Goal: Task Accomplishment & Management: Manage account settings

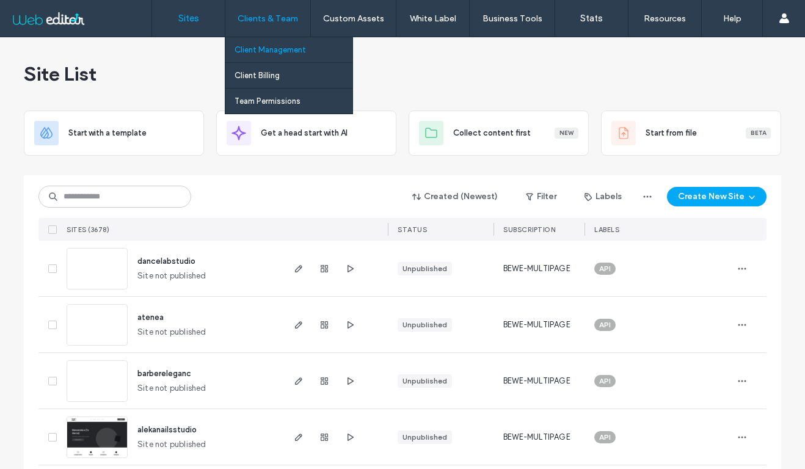
click at [265, 45] on label "Client Management" at bounding box center [270, 49] width 71 height 9
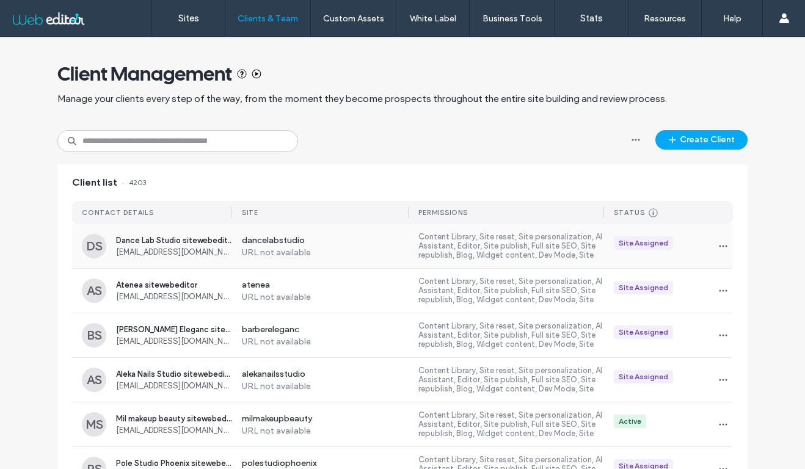
click at [349, 256] on label "URL not available" at bounding box center [325, 252] width 167 height 10
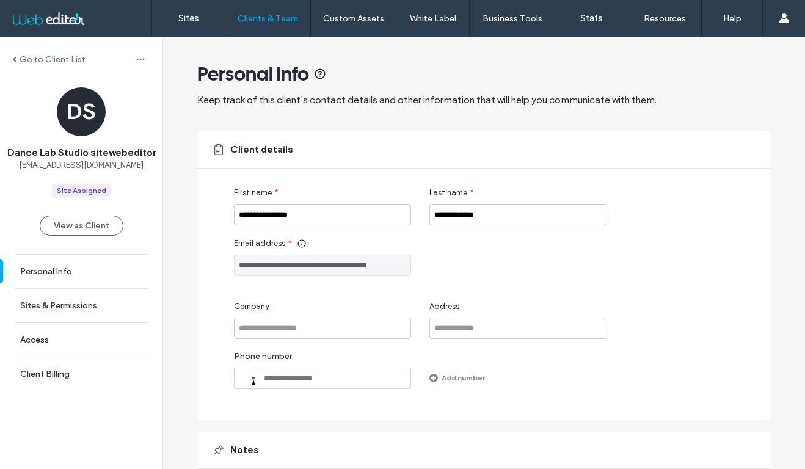
scroll to position [100, 0]
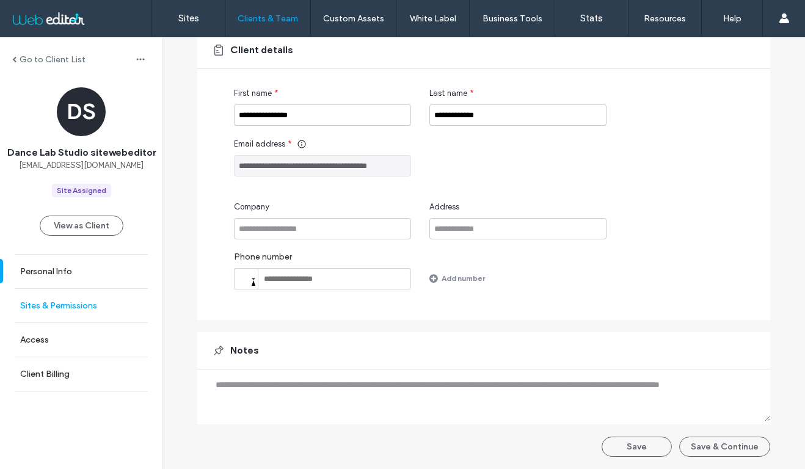
click at [56, 311] on label "Sites & Permissions" at bounding box center [58, 306] width 77 height 10
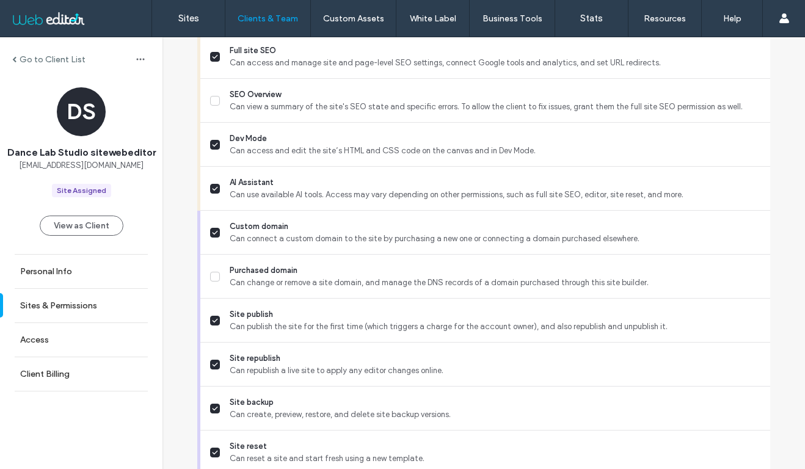
scroll to position [1112, 0]
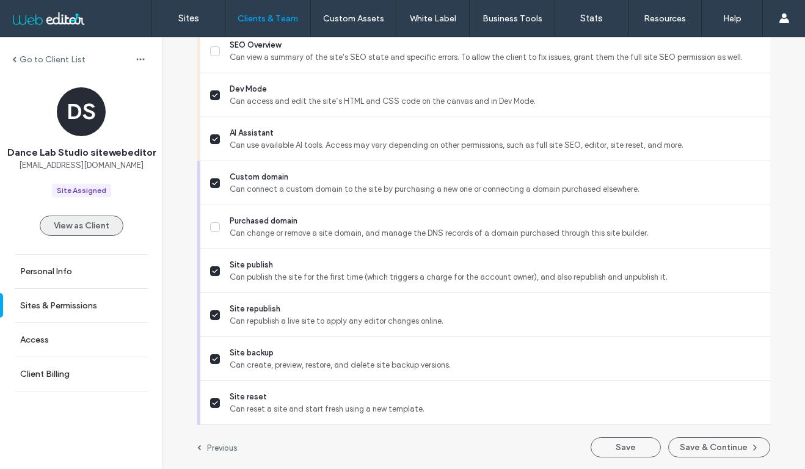
click at [95, 236] on button "View as Client" at bounding box center [82, 226] width 84 height 20
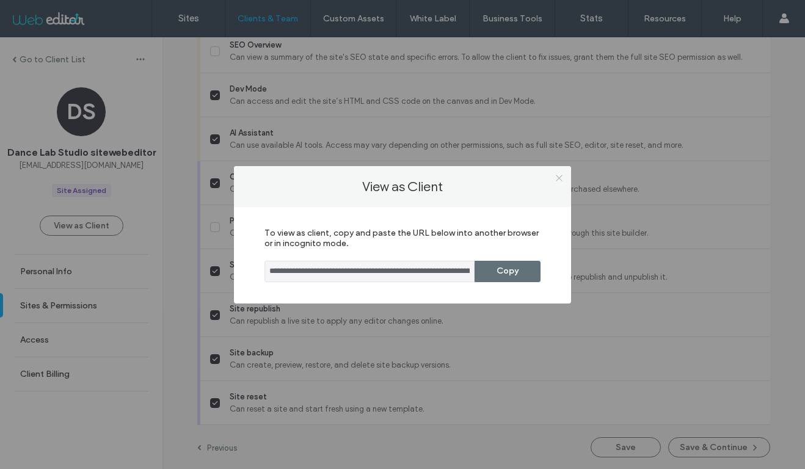
click at [559, 176] on icon at bounding box center [559, 178] width 9 height 9
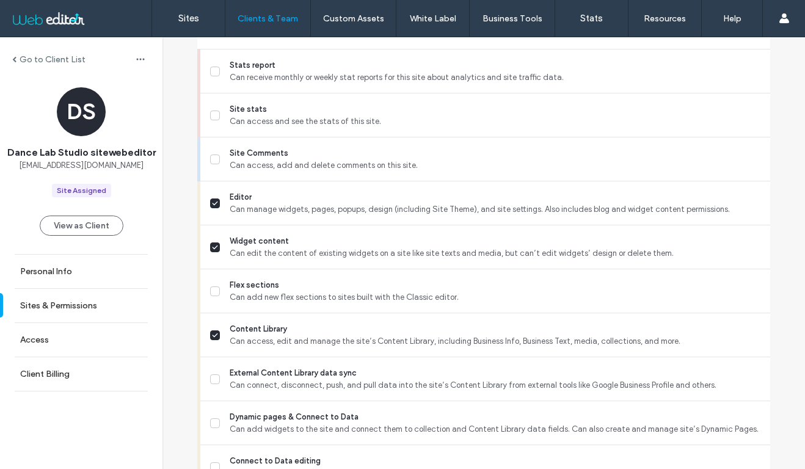
scroll to position [0, 0]
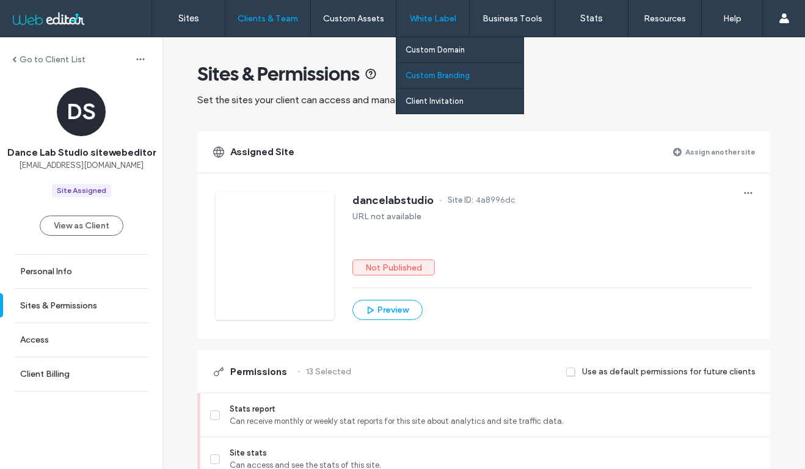
click at [448, 71] on label "Custom Branding" at bounding box center [438, 75] width 64 height 9
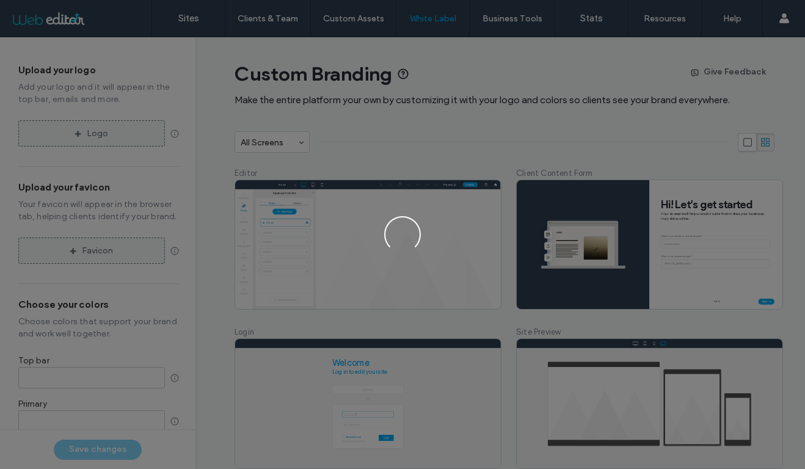
type input "*******"
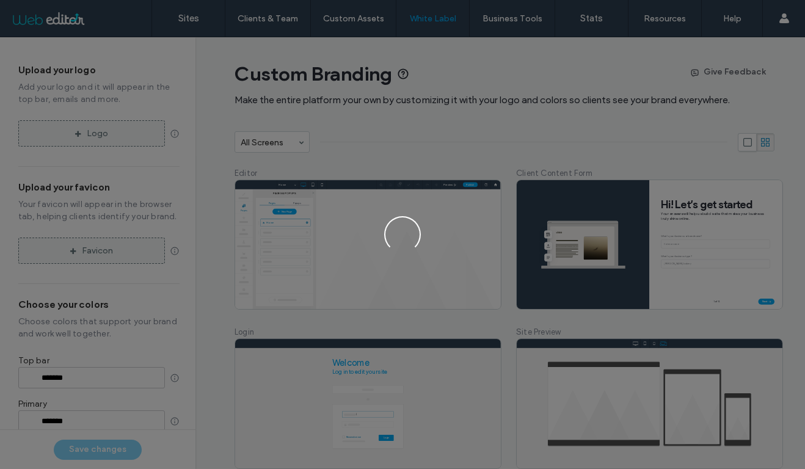
type input "*******"
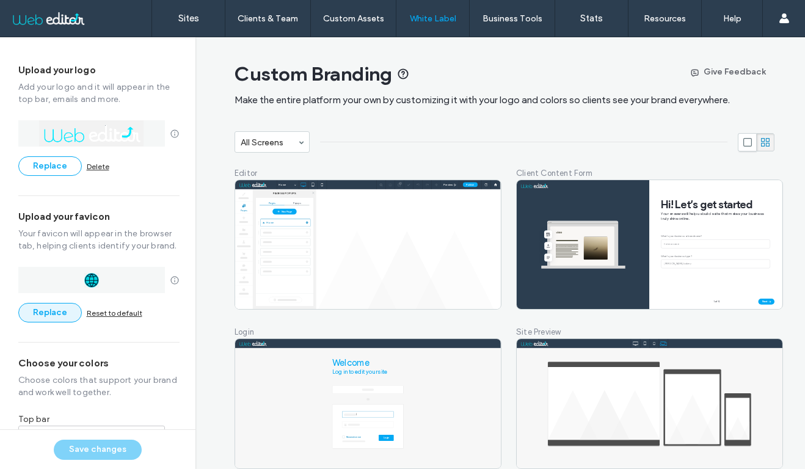
scroll to position [288, 0]
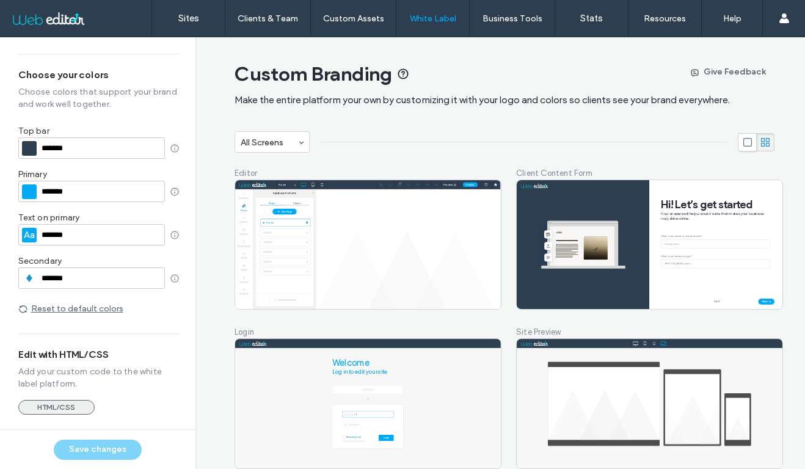
click at [38, 414] on button "HTML/CSS" at bounding box center [56, 407] width 76 height 15
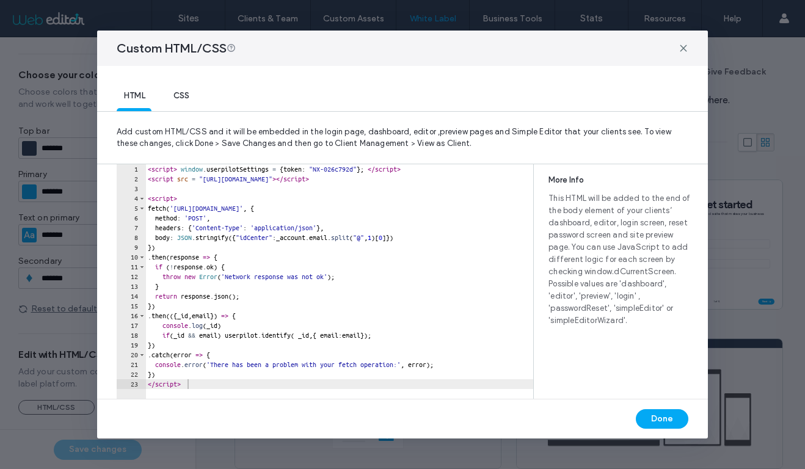
click at [180, 100] on span "CSS" at bounding box center [181, 99] width 30 height 18
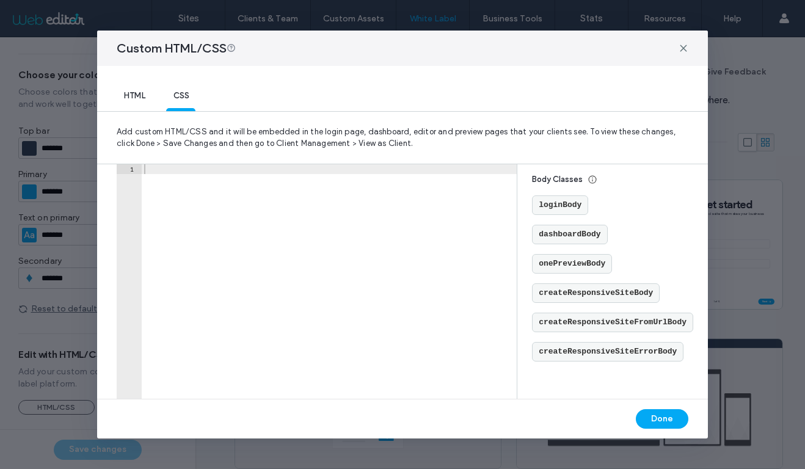
click at [134, 95] on span "HTML" at bounding box center [134, 99] width 35 height 18
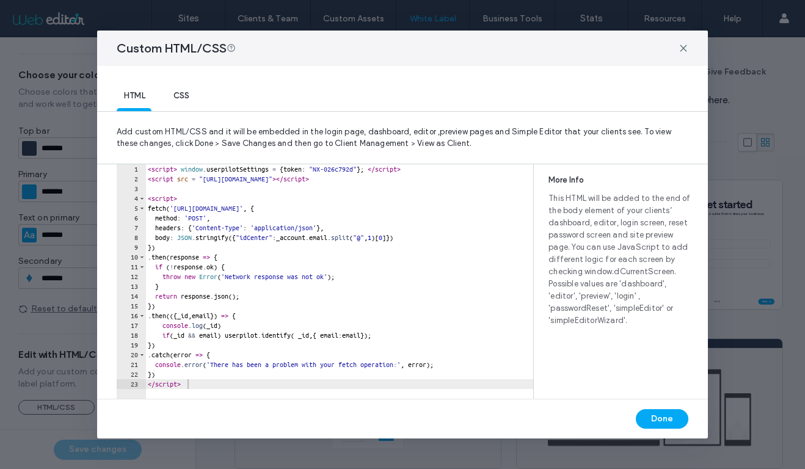
click at [211, 218] on div "< script > window . userpilotSettings = { token : "NX-026c792d" } ; </ script >…" at bounding box center [339, 291] width 388 height 254
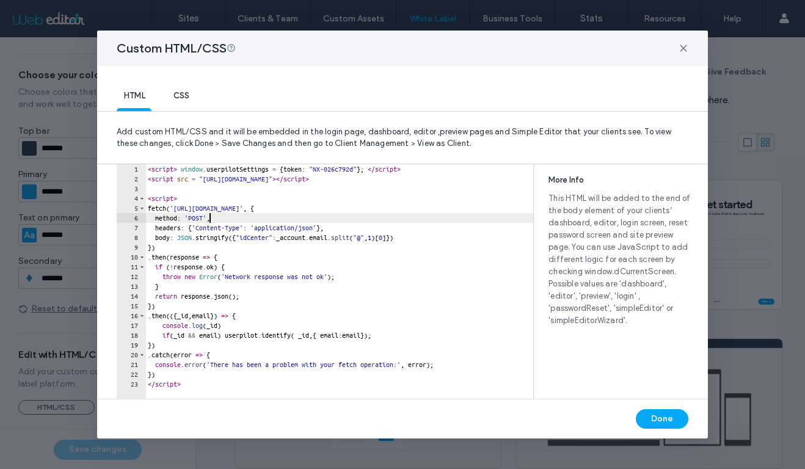
click at [277, 212] on div "< script > window . userpilotSettings = { token : "NX-026c792d" } ; </ script >…" at bounding box center [339, 291] width 388 height 254
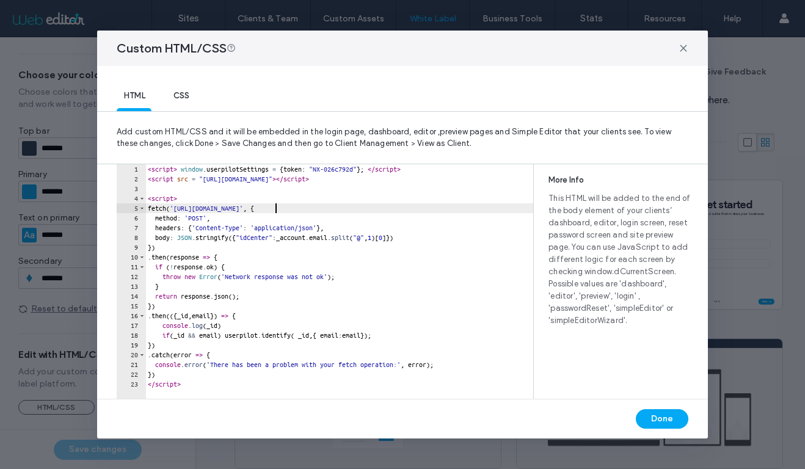
click at [268, 236] on div "< script > window . userpilotSettings = { token : "NX-026c792d" } ; </ script >…" at bounding box center [339, 291] width 388 height 254
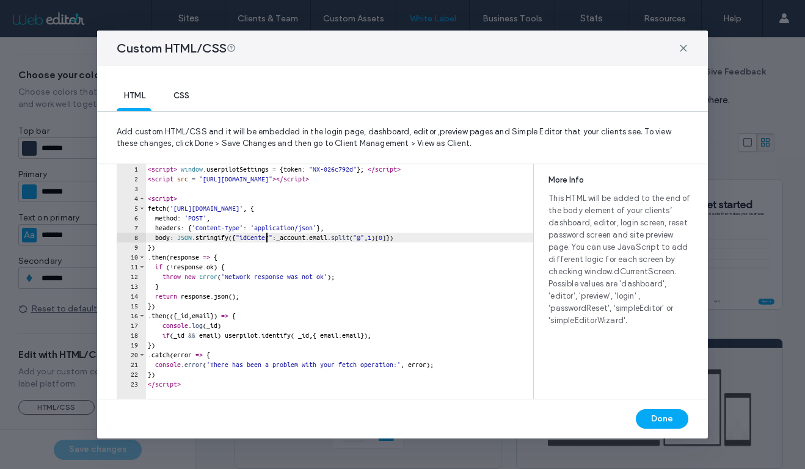
click at [254, 207] on div "< script > window . userpilotSettings = { token : "NX-026c792d" } ; </ script >…" at bounding box center [339, 291] width 388 height 254
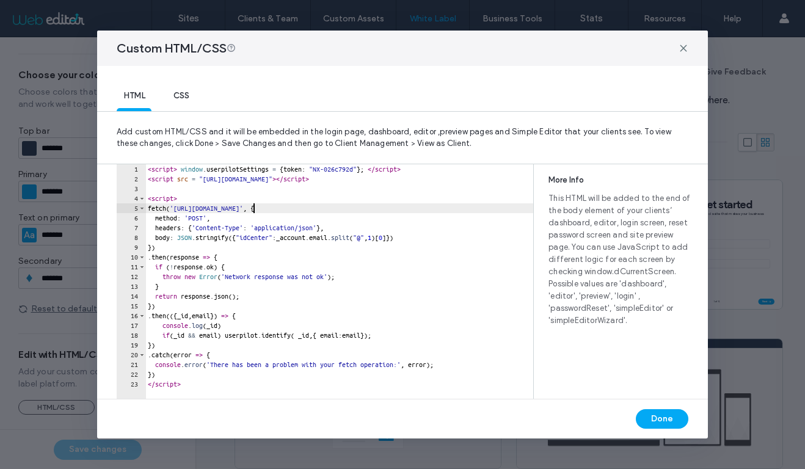
type textarea "** *********"
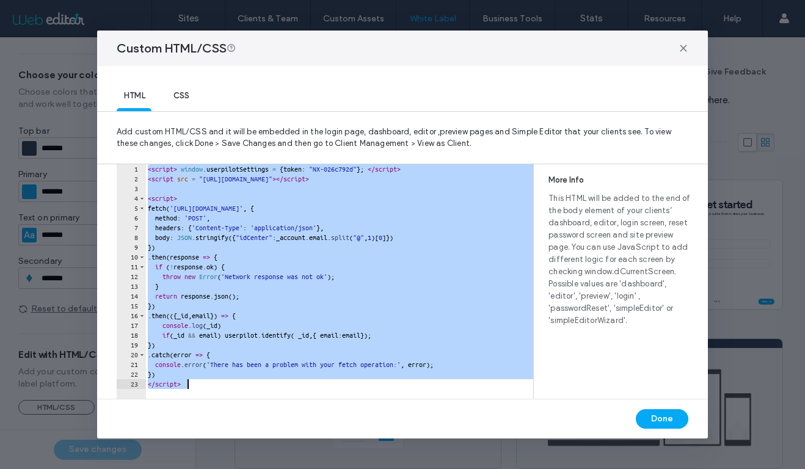
click at [181, 94] on span "CSS" at bounding box center [181, 99] width 30 height 18
